Goal: Register for event/course

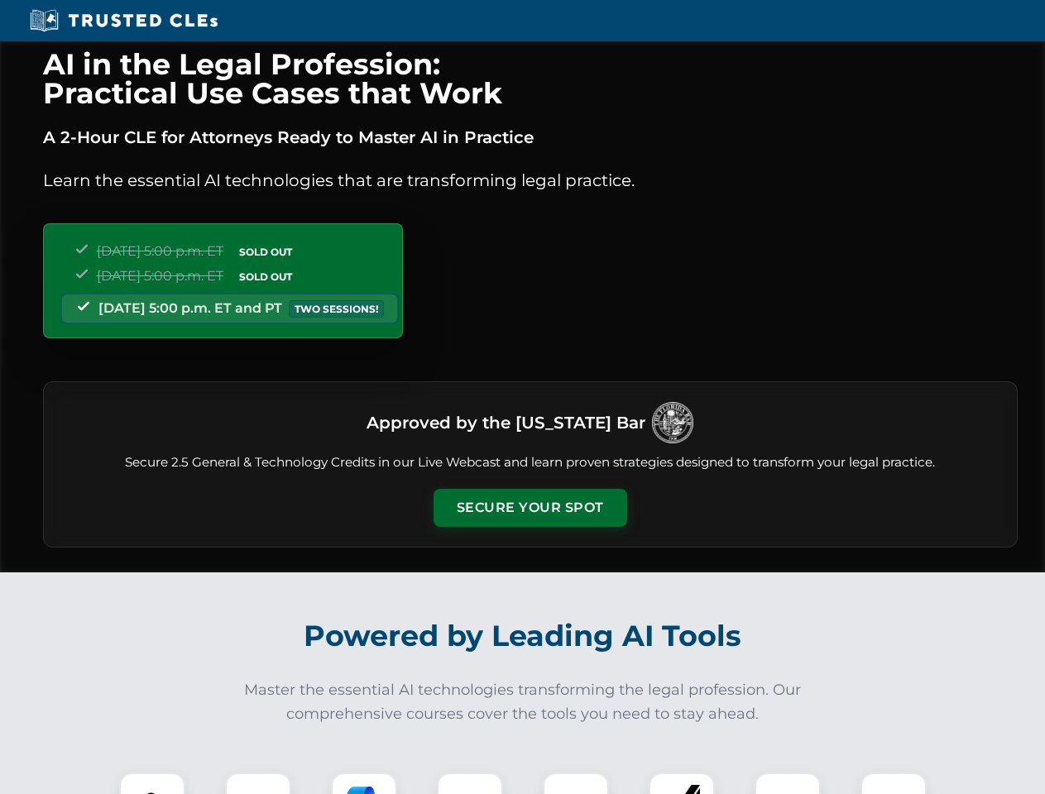
click at [529, 508] on button "Secure Your Spot" at bounding box center [530, 508] width 194 height 38
click at [152, 783] on img at bounding box center [152, 806] width 48 height 48
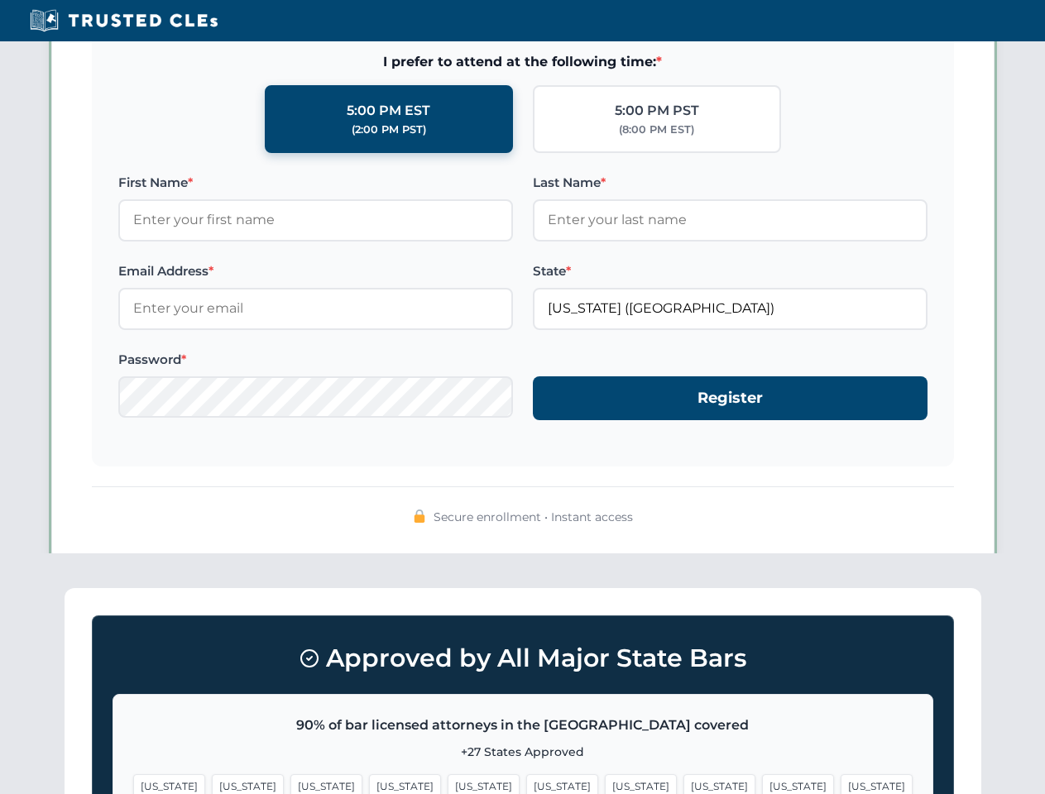
click at [605, 783] on span "[US_STATE]" at bounding box center [641, 786] width 72 height 24
click at [762, 783] on span "[US_STATE]" at bounding box center [798, 786] width 72 height 24
